Goal: Task Accomplishment & Management: Complete application form

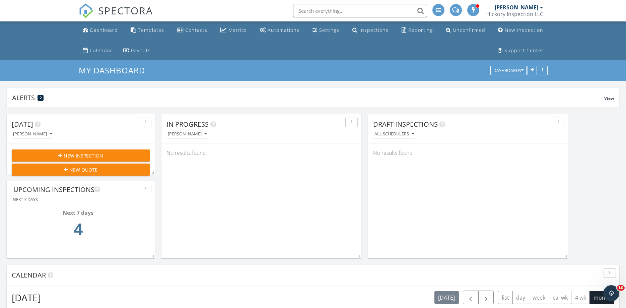
click at [87, 156] on span "New Inspection" at bounding box center [84, 155] width 40 height 7
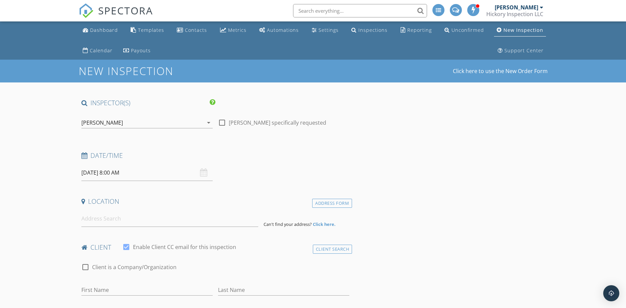
click at [220, 123] on div at bounding box center [221, 122] width 11 height 11
checkbox input "true"
click at [184, 124] on div "[PERSON_NAME]" at bounding box center [142, 122] width 122 height 11
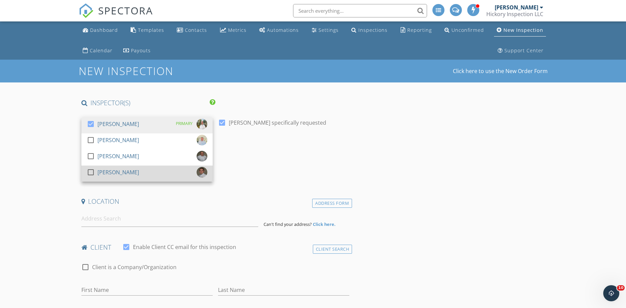
click at [92, 172] on div at bounding box center [90, 171] width 11 height 11
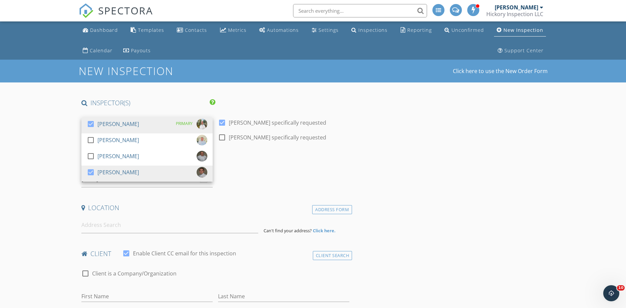
click at [232, 167] on div "Date/Time" at bounding box center [216, 163] width 274 height 13
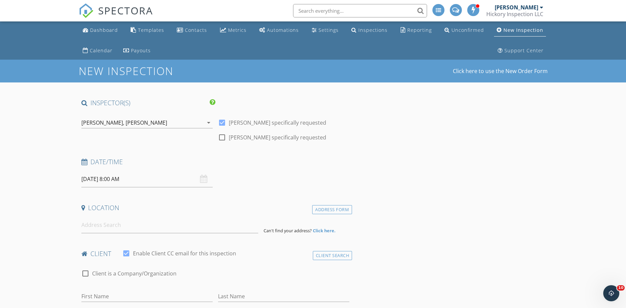
click at [95, 179] on input "09/30/2025 8:00 AM" at bounding box center [146, 179] width 131 height 16
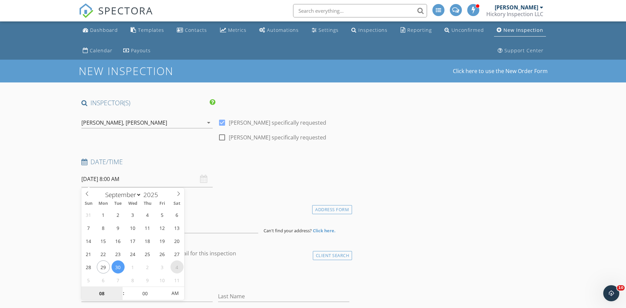
select select "9"
type input "10/04/2025 8:00 AM"
type input "09"
type input "10/04/2025 9:00 AM"
click at [121, 288] on span at bounding box center [120, 290] width 5 height 7
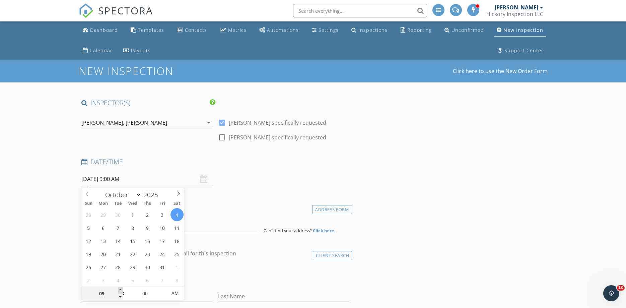
type input "10"
type input "10/04/2025 10:00 AM"
click at [121, 288] on span at bounding box center [120, 290] width 5 height 7
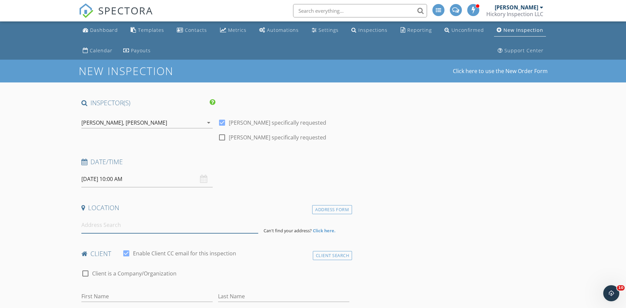
click at [88, 228] on input at bounding box center [169, 225] width 177 height 16
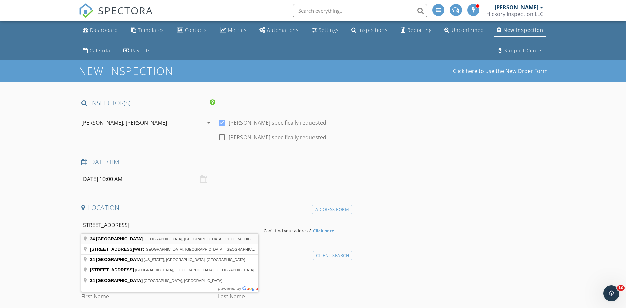
type input "34 Park Row, Wallington, NJ, USA"
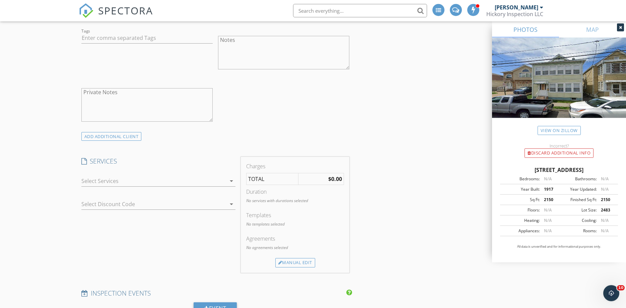
scroll to position [512, 0]
click at [207, 176] on div at bounding box center [153, 179] width 145 height 11
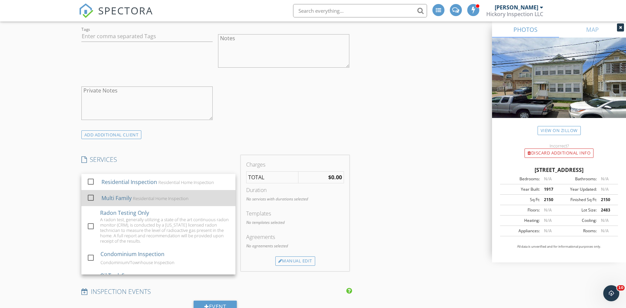
click at [88, 197] on div at bounding box center [90, 197] width 11 height 11
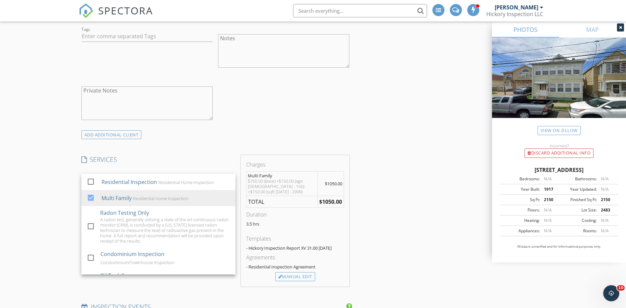
click at [436, 234] on div "INSPECTOR(S) check_box Brian Archibald PRIMARY check_box_outline_blank Jim Mach…" at bounding box center [313, 229] width 469 height 1287
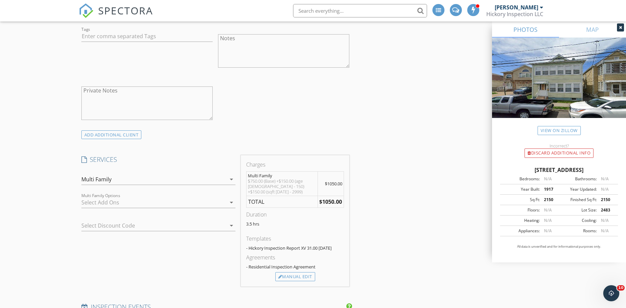
click at [160, 204] on div at bounding box center [153, 202] width 145 height 11
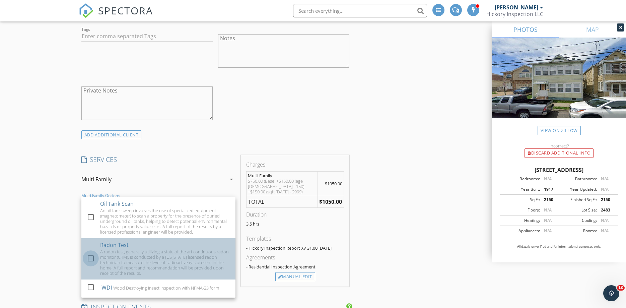
click at [88, 257] on div at bounding box center [90, 257] width 11 height 11
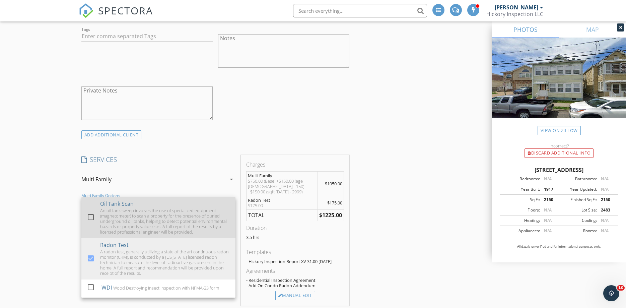
click at [90, 216] on div at bounding box center [90, 216] width 11 height 11
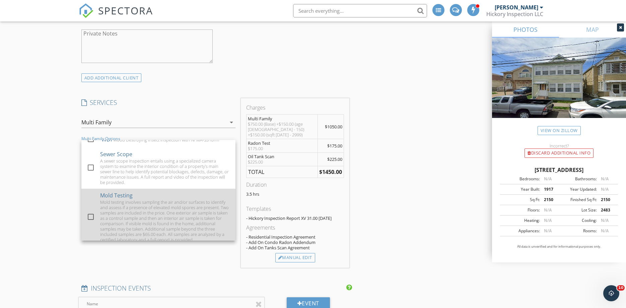
scroll to position [17, 0]
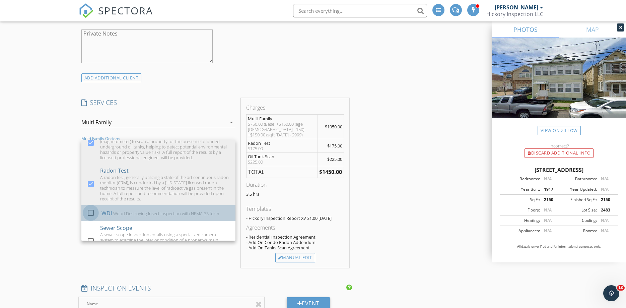
click at [93, 213] on div at bounding box center [90, 212] width 11 height 11
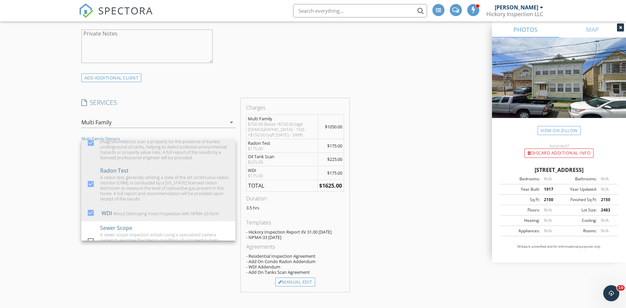
click at [421, 205] on div "INSPECTOR(S) check_box Brian Archibald PRIMARY check_box_outline_blank Jim Mach…" at bounding box center [313, 234] width 469 height 1411
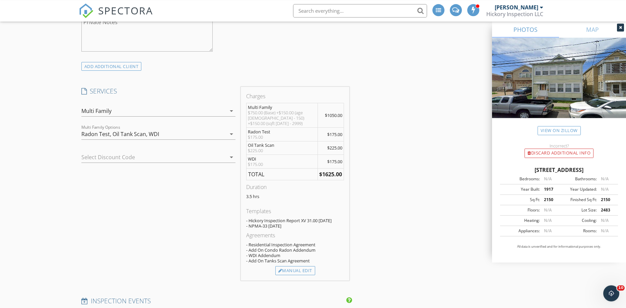
scroll to position [626, 0]
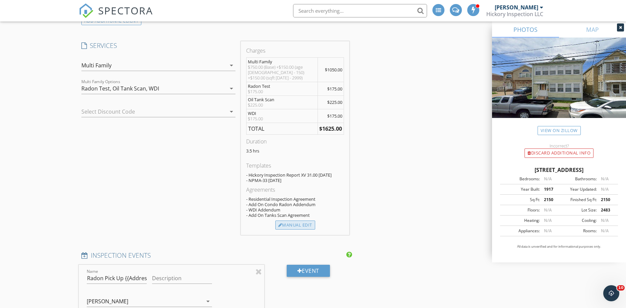
click at [288, 220] on div "Manual Edit" at bounding box center [295, 224] width 40 height 9
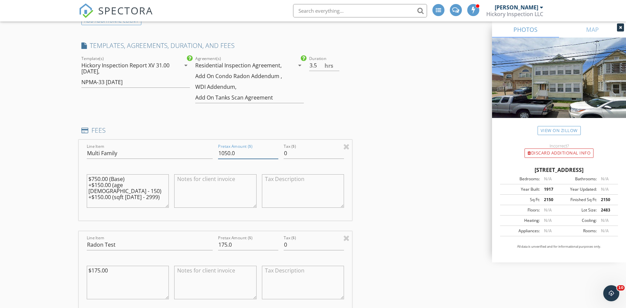
drag, startPoint x: 219, startPoint y: 153, endPoint x: 237, endPoint y: 153, distance: 18.4
click at [237, 153] on input "1050.0" at bounding box center [248, 153] width 60 height 11
type input "5"
type input "825.00"
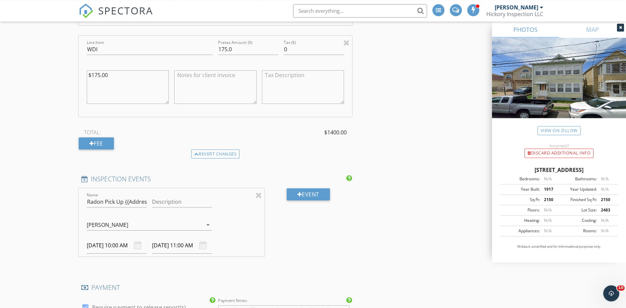
scroll to position [1025, 0]
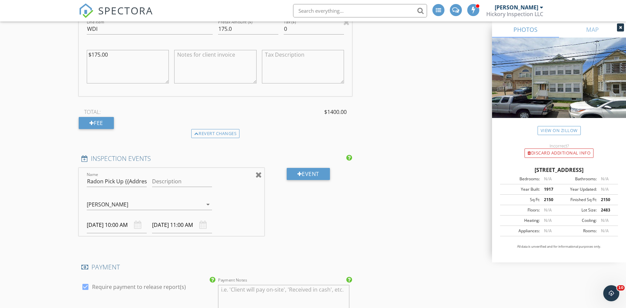
click at [262, 174] on div at bounding box center [258, 174] width 6 height 8
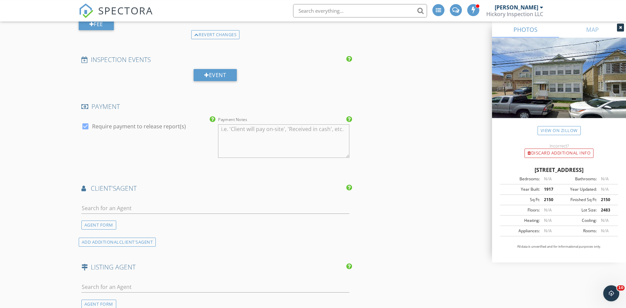
scroll to position [1138, 0]
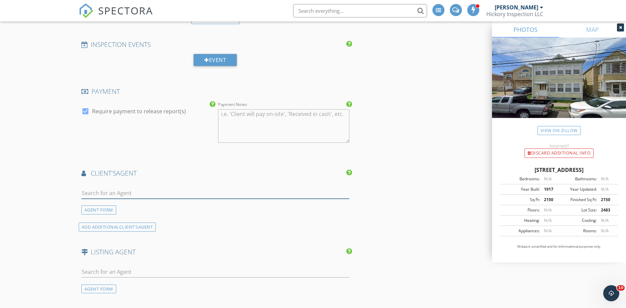
click at [144, 188] on input "text" at bounding box center [215, 192] width 268 height 11
type input "fer"
click at [133, 207] on div "Fernando Sandoval" at bounding box center [122, 205] width 44 height 8
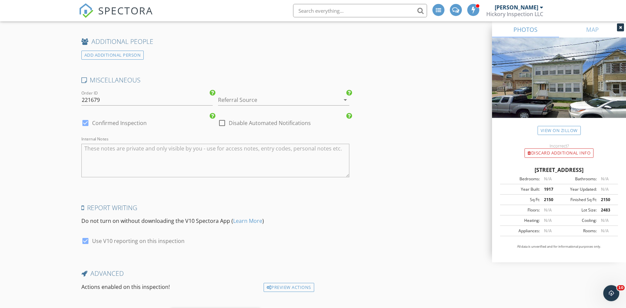
scroll to position [1594, 0]
click at [223, 122] on div at bounding box center [221, 121] width 11 height 11
checkbox input "true"
click at [86, 121] on div at bounding box center [85, 121] width 11 height 11
checkbox input "false"
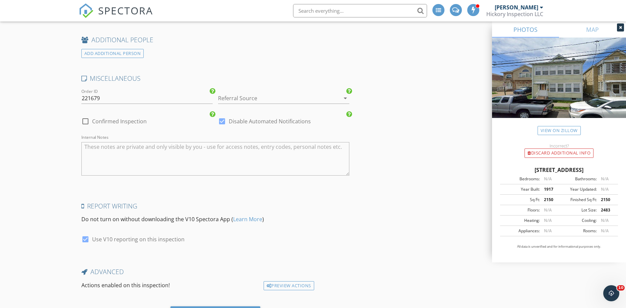
scroll to position [1631, 0]
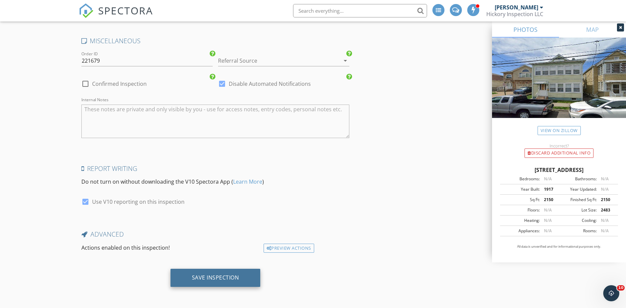
click at [197, 276] on div "Save Inspection" at bounding box center [215, 277] width 47 height 7
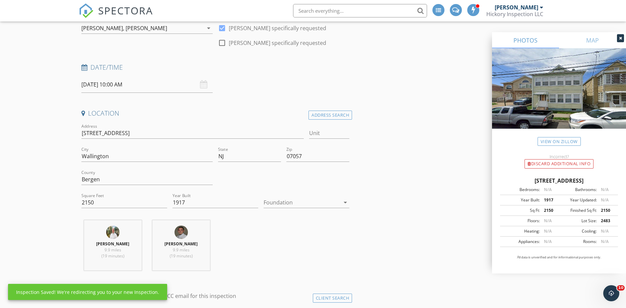
scroll to position [0, 0]
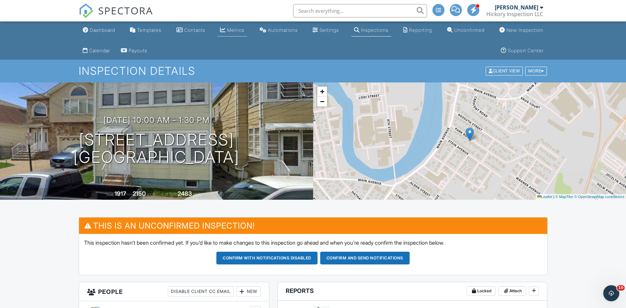
click at [236, 31] on div "Metrics" at bounding box center [235, 30] width 17 height 6
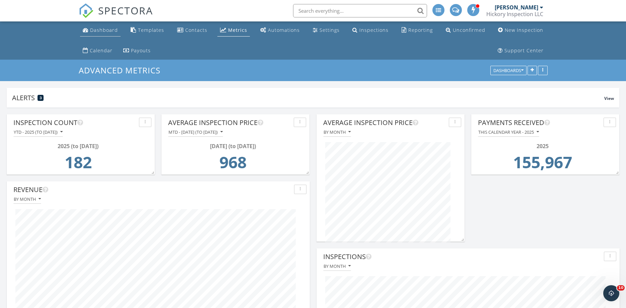
click at [112, 29] on div "Dashboard" at bounding box center [104, 30] width 28 height 6
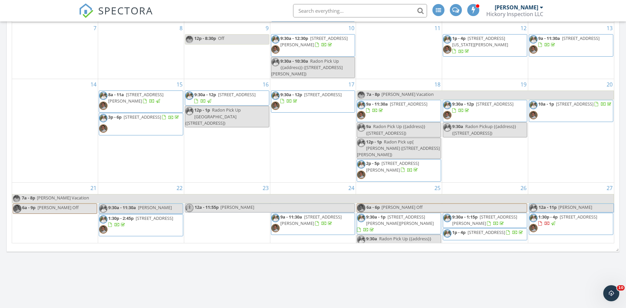
scroll to position [116, 0]
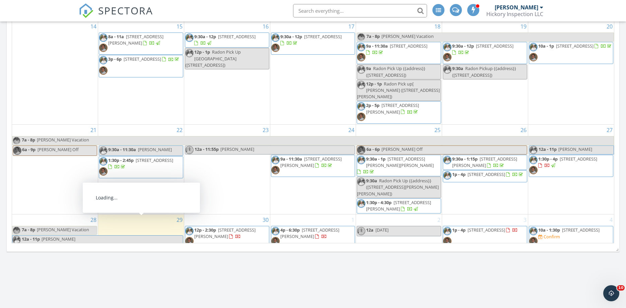
click at [149, 253] on div at bounding box center [151, 255] width 5 height 5
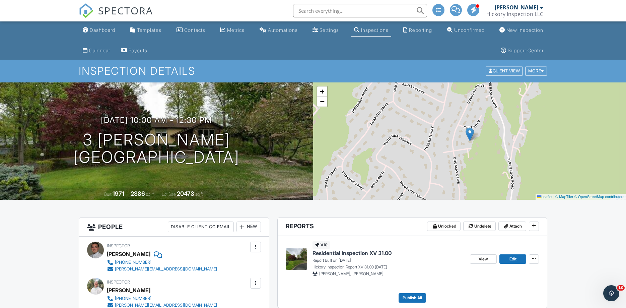
click at [367, 29] on div "Inspections" at bounding box center [374, 30] width 27 height 6
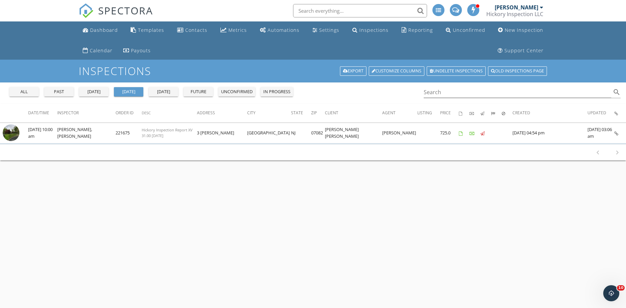
click at [27, 94] on div "all" at bounding box center [24, 91] width 24 height 7
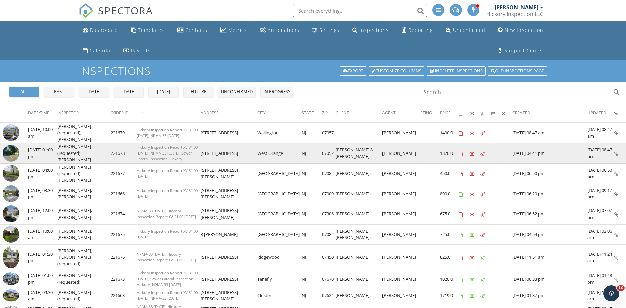
click at [12, 152] on img at bounding box center [11, 153] width 17 height 17
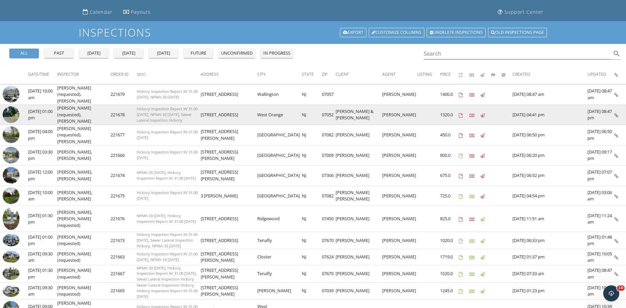
scroll to position [57, 0]
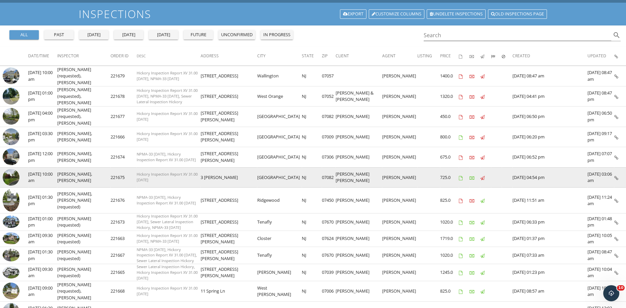
click at [8, 175] on img at bounding box center [11, 177] width 17 height 17
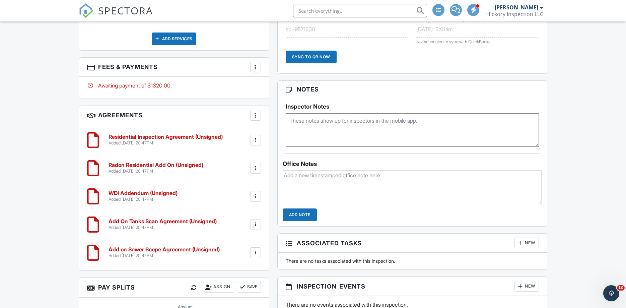
scroll to position [512, 0]
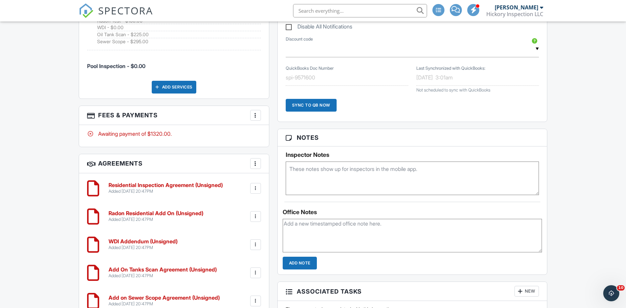
click at [257, 117] on div at bounding box center [255, 115] width 7 height 7
click at [271, 132] on li "Edit Fees & Payments" at bounding box center [289, 135] width 70 height 17
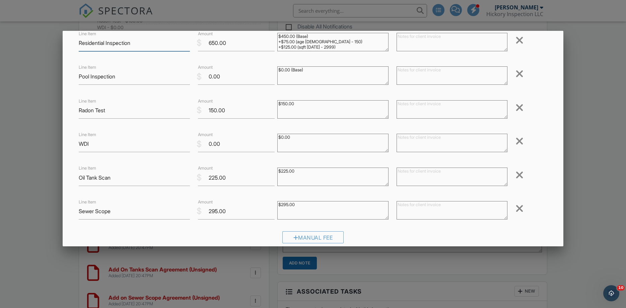
scroll to position [0, 0]
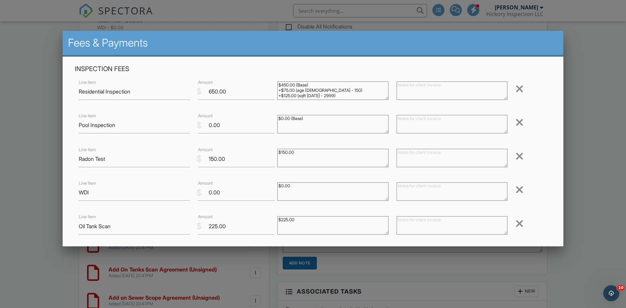
click at [519, 121] on div at bounding box center [519, 122] width 8 height 11
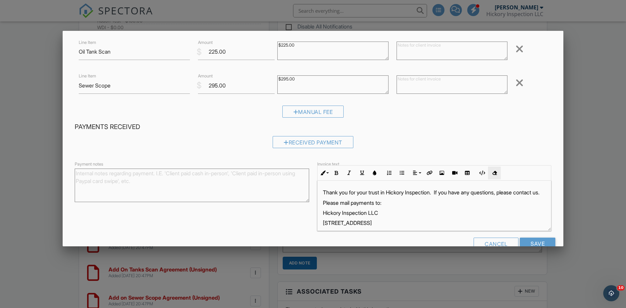
scroll to position [150, 0]
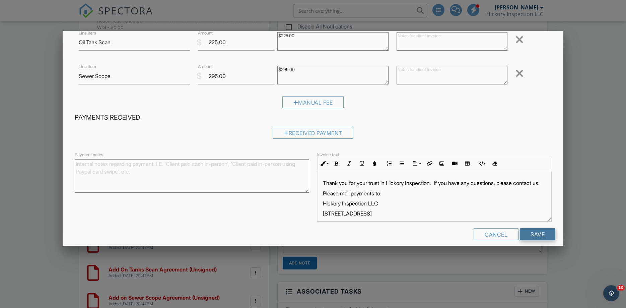
click at [535, 228] on input "Save" at bounding box center [537, 234] width 35 height 12
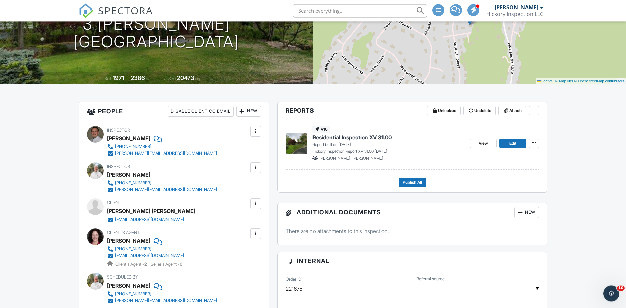
scroll to position [171, 0]
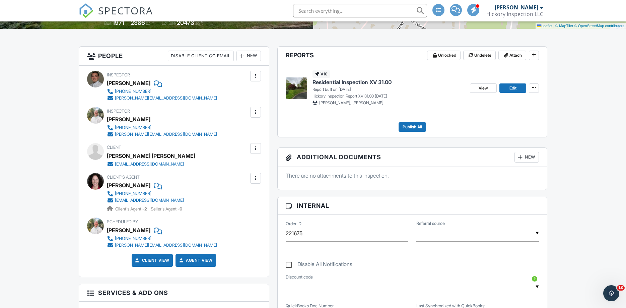
click at [98, 182] on div at bounding box center [95, 181] width 17 height 17
